Goal: Information Seeking & Learning: Learn about a topic

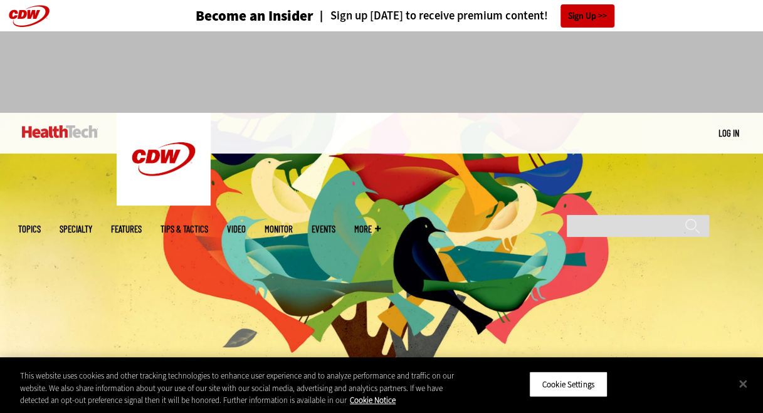
click at [71, 135] on img at bounding box center [60, 131] width 76 height 13
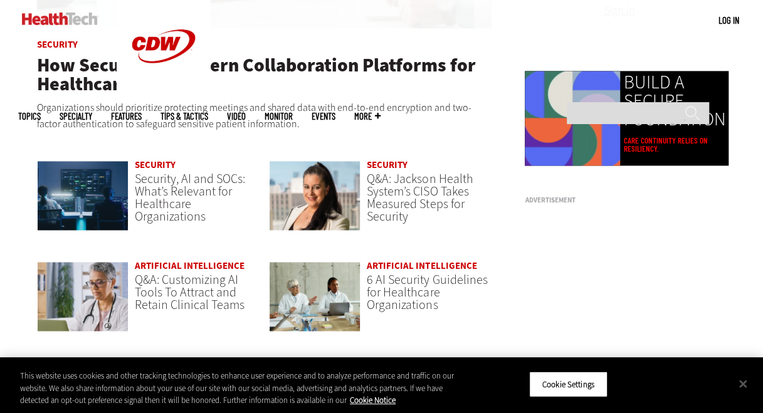
scroll to position [817, 0]
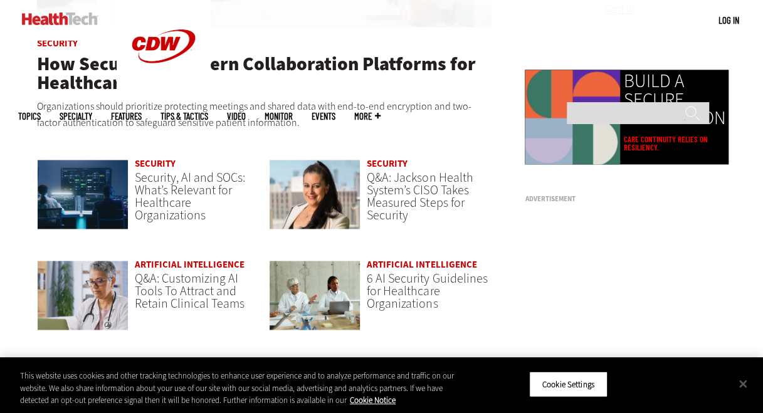
click at [306, 231] on link at bounding box center [315, 200] width 92 height 82
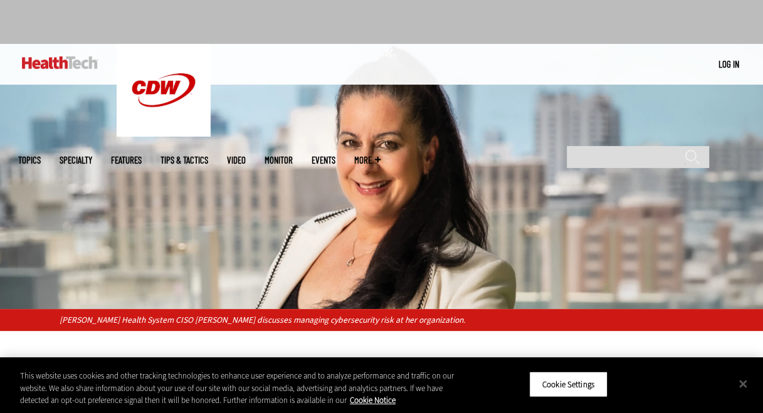
scroll to position [72, 0]
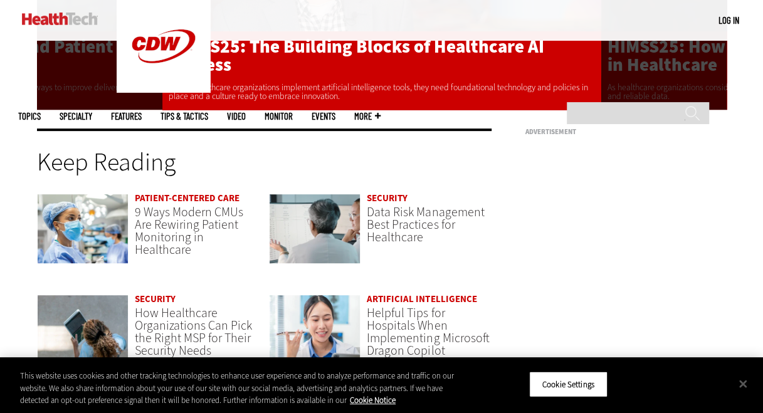
scroll to position [2467, 0]
